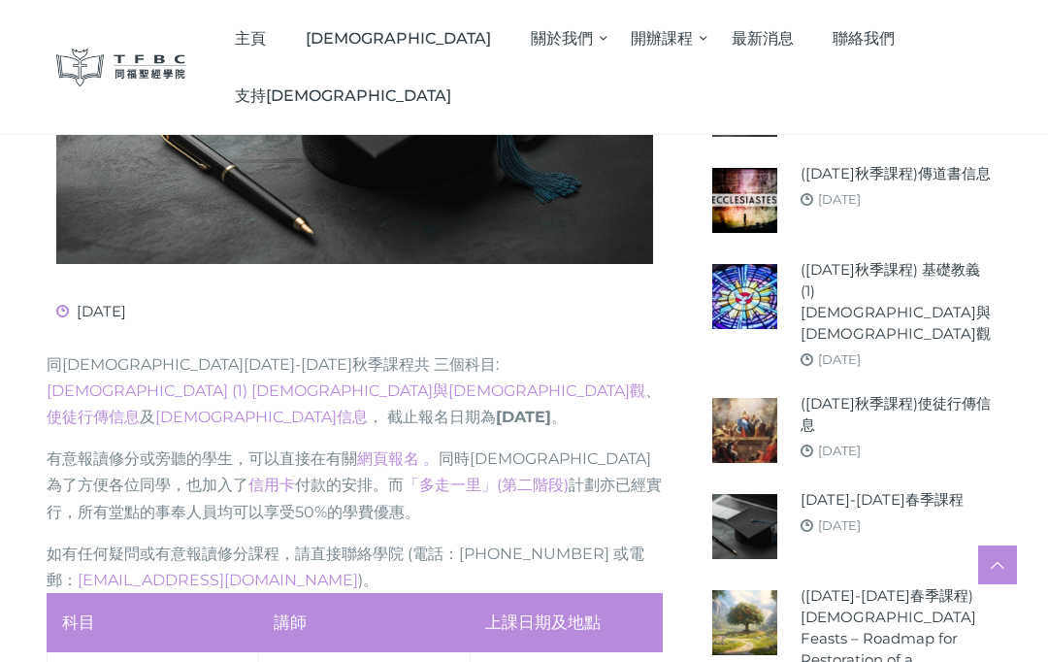
scroll to position [474, 0]
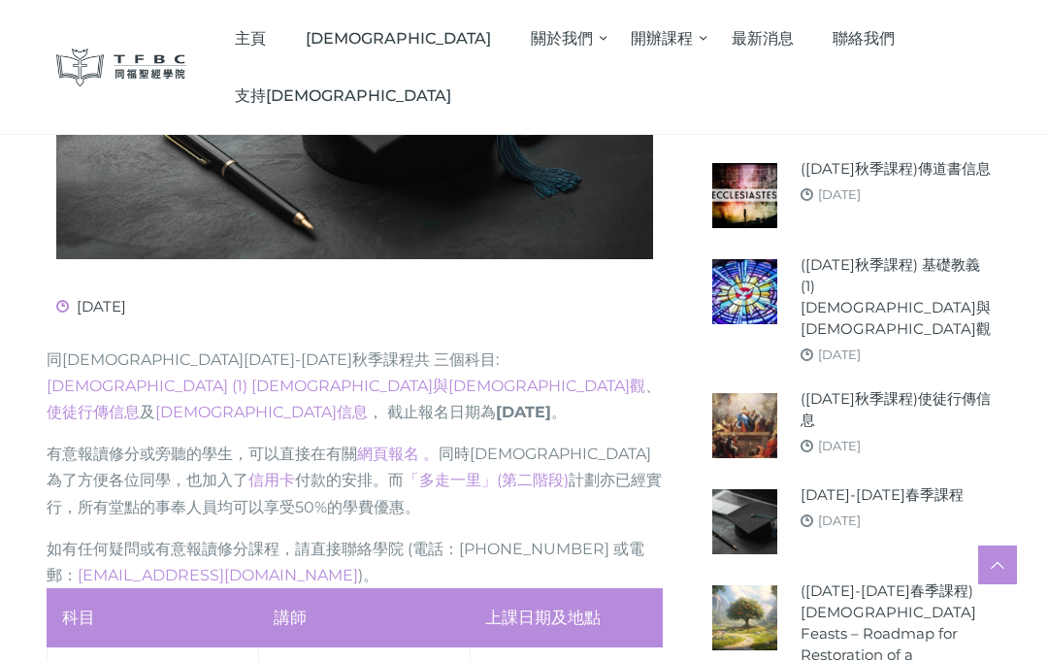
click at [834, 388] on link "([DATE]秋季課程)使徒行傳信息" at bounding box center [896, 409] width 191 height 43
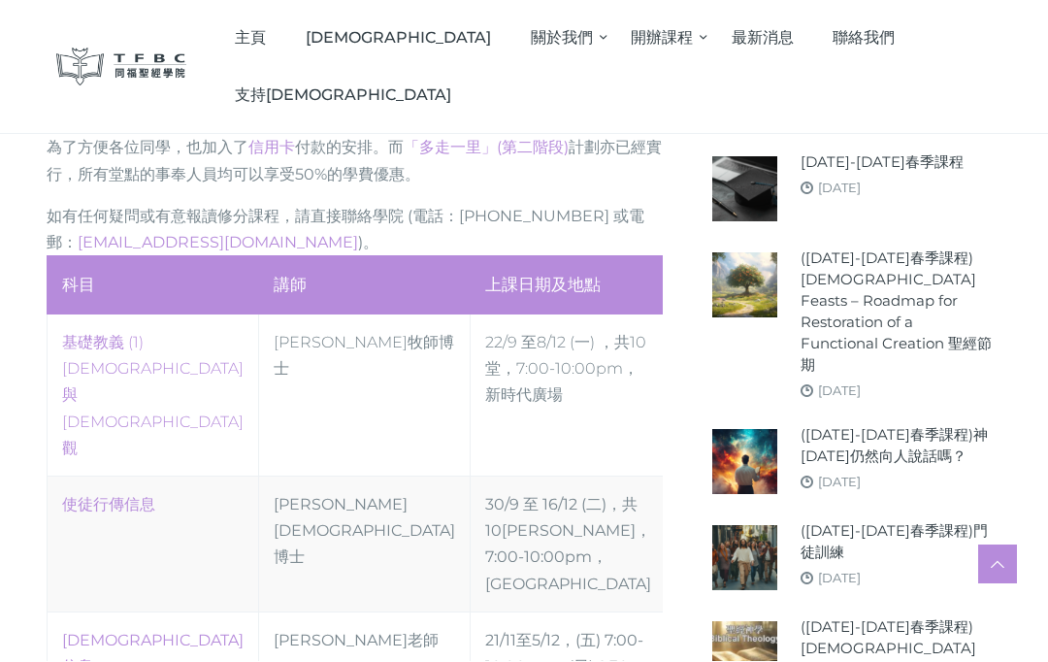
scroll to position [805, 0]
click at [186, 334] on link "‎基礎教義 (1) 聖靈觀與教會觀" at bounding box center [152, 396] width 181 height 124
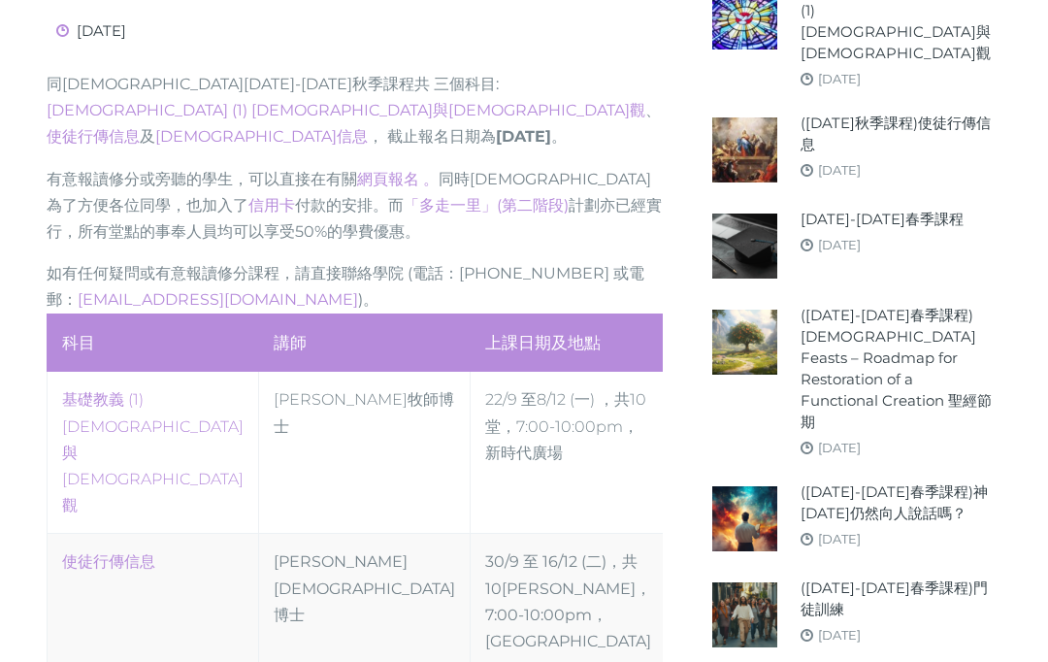
scroll to position [806, 0]
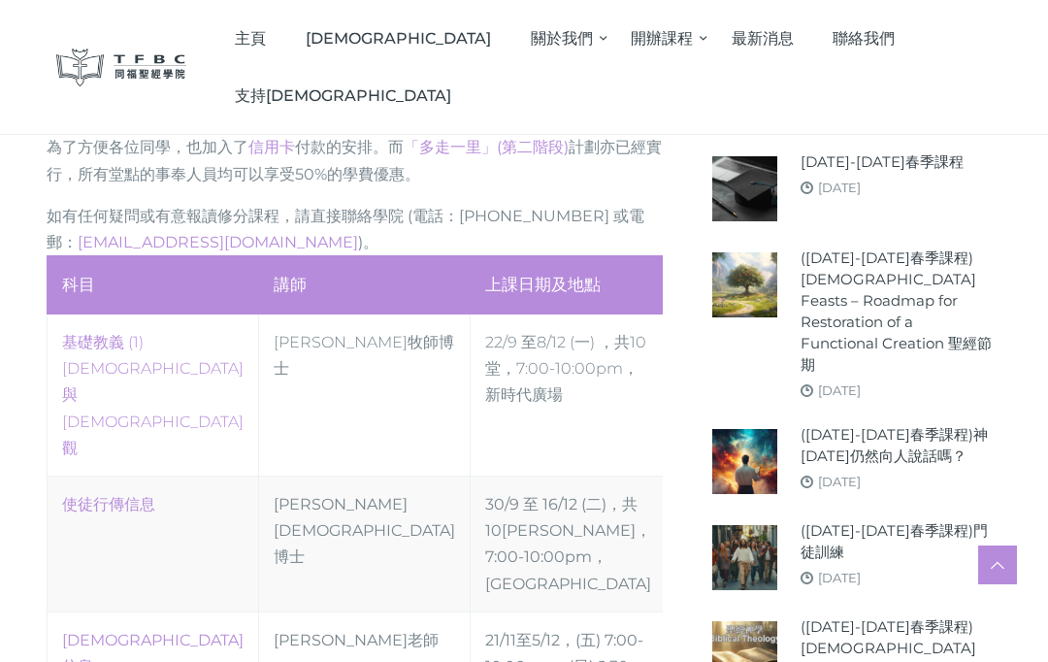
click at [138, 631] on link "傳道書信息" at bounding box center [152, 653] width 181 height 45
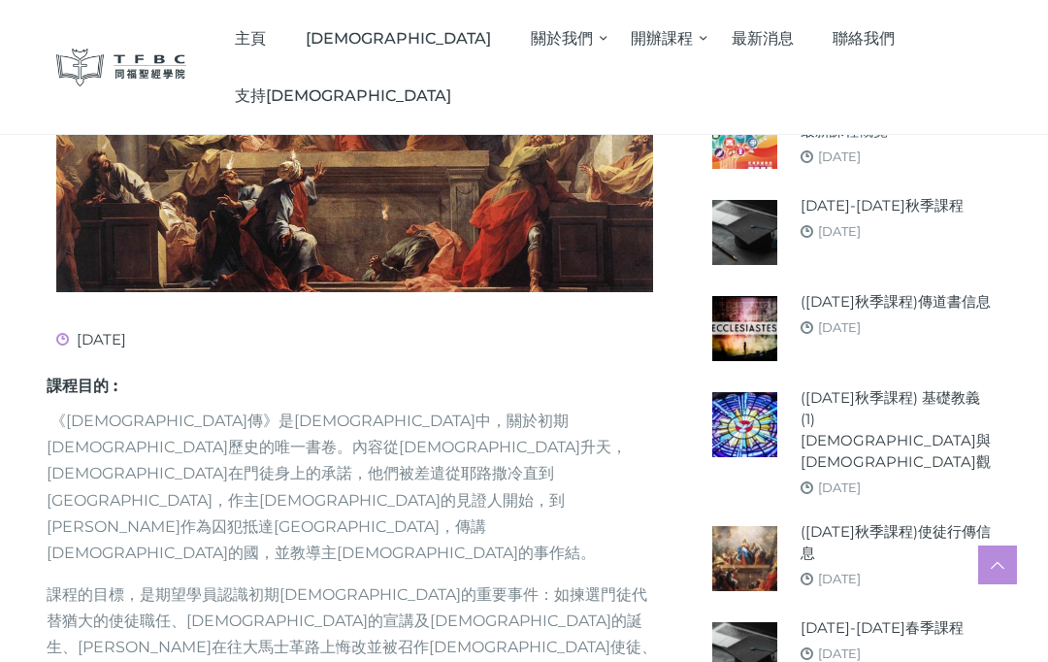
scroll to position [451, 0]
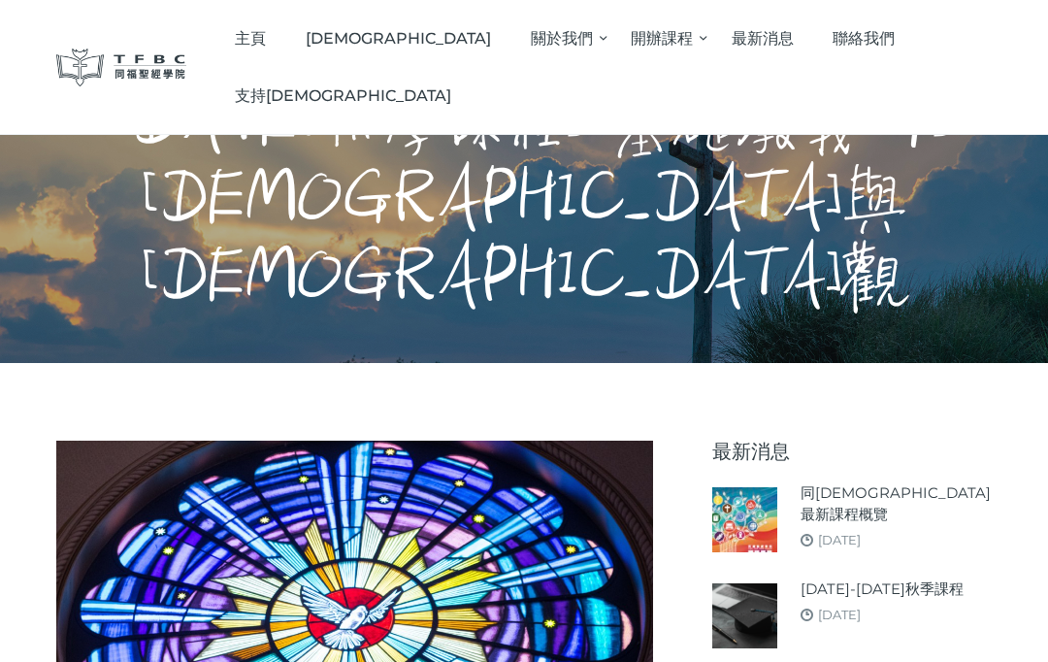
scroll to position [29, 0]
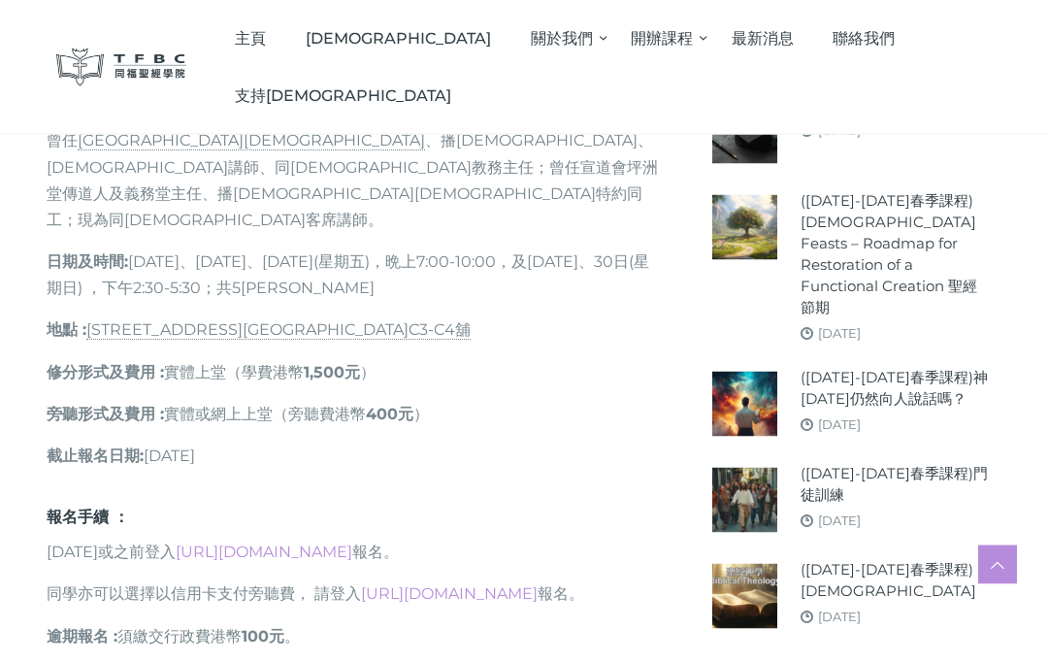
scroll to position [885, 0]
